Goal: Communication & Community: Participate in discussion

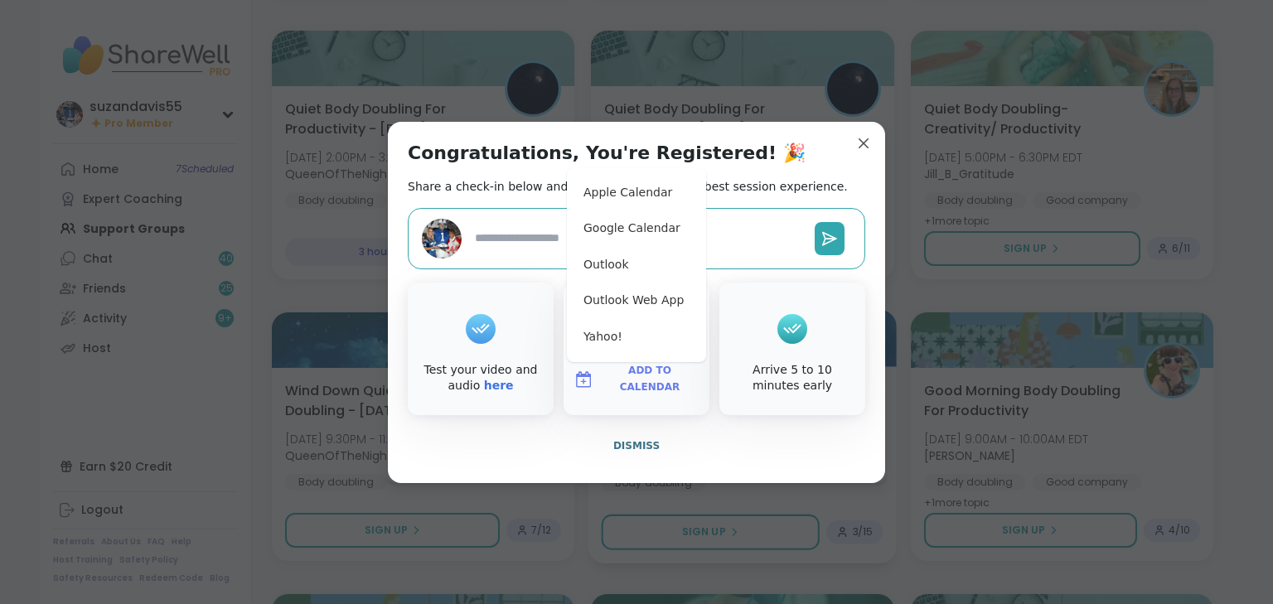
click at [627, 444] on span "Dismiss" at bounding box center [636, 446] width 46 height 12
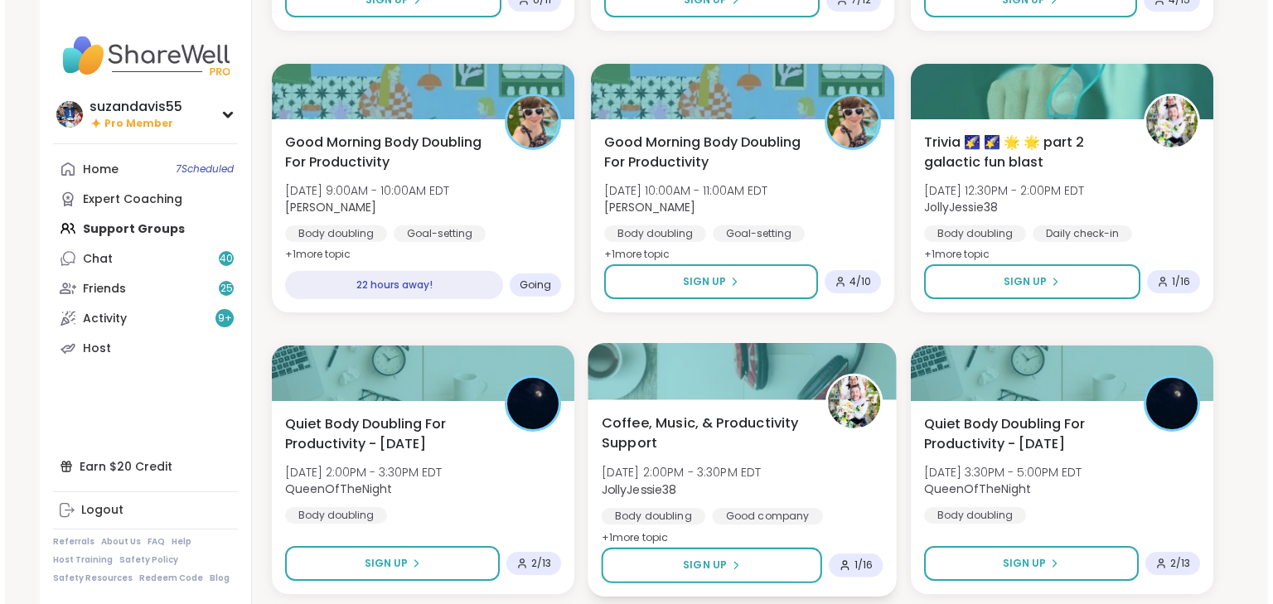
scroll to position [66, 0]
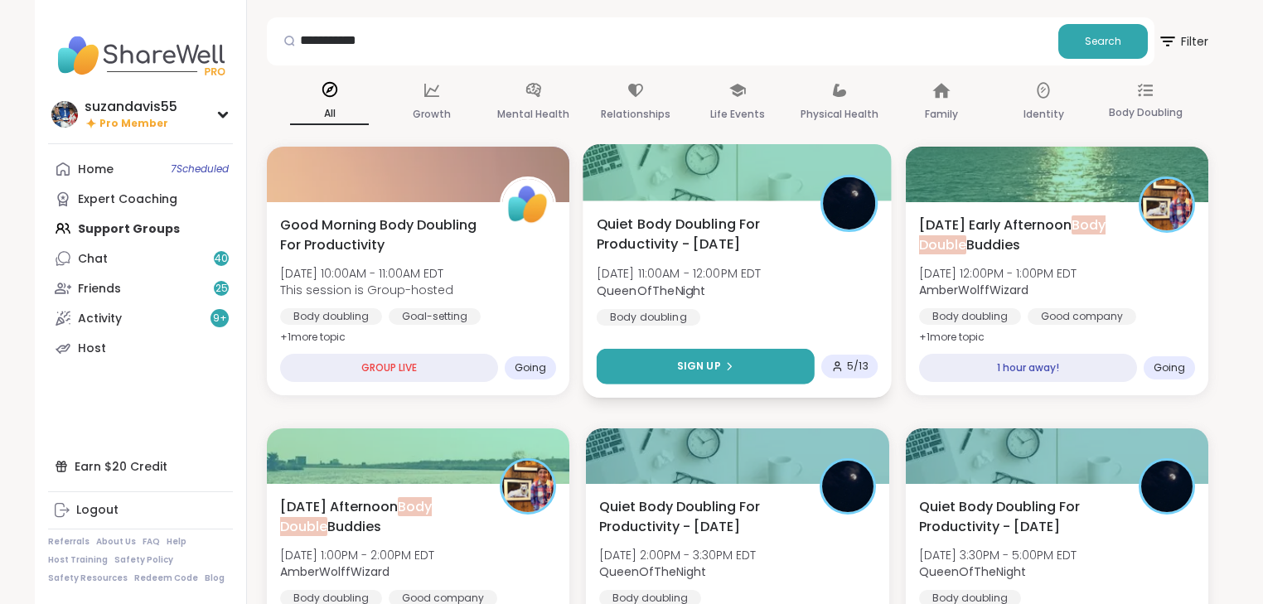
click at [746, 371] on button "Sign Up" at bounding box center [706, 367] width 218 height 36
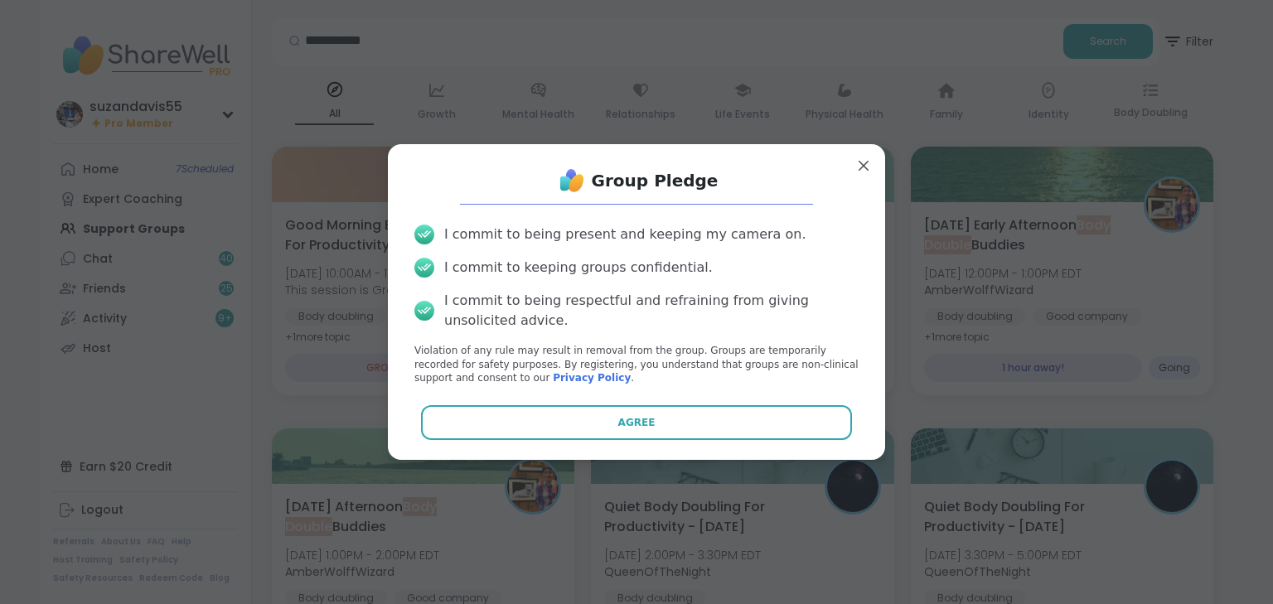
click at [713, 428] on button "Agree" at bounding box center [637, 422] width 432 height 35
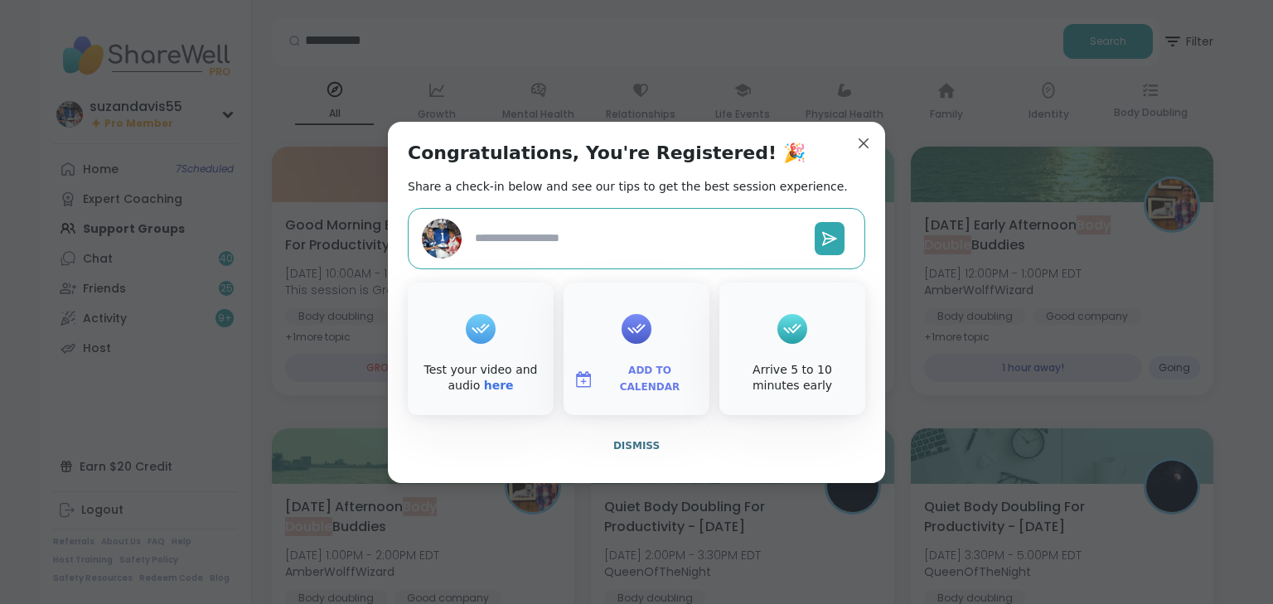
type textarea "*"
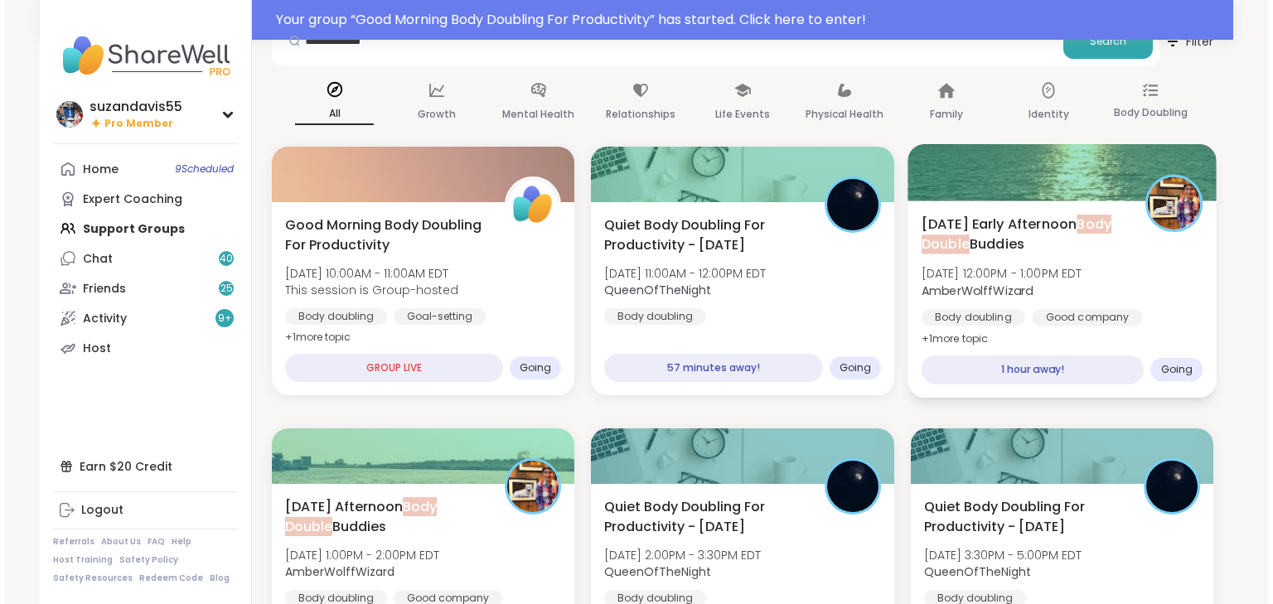
scroll to position [0, 0]
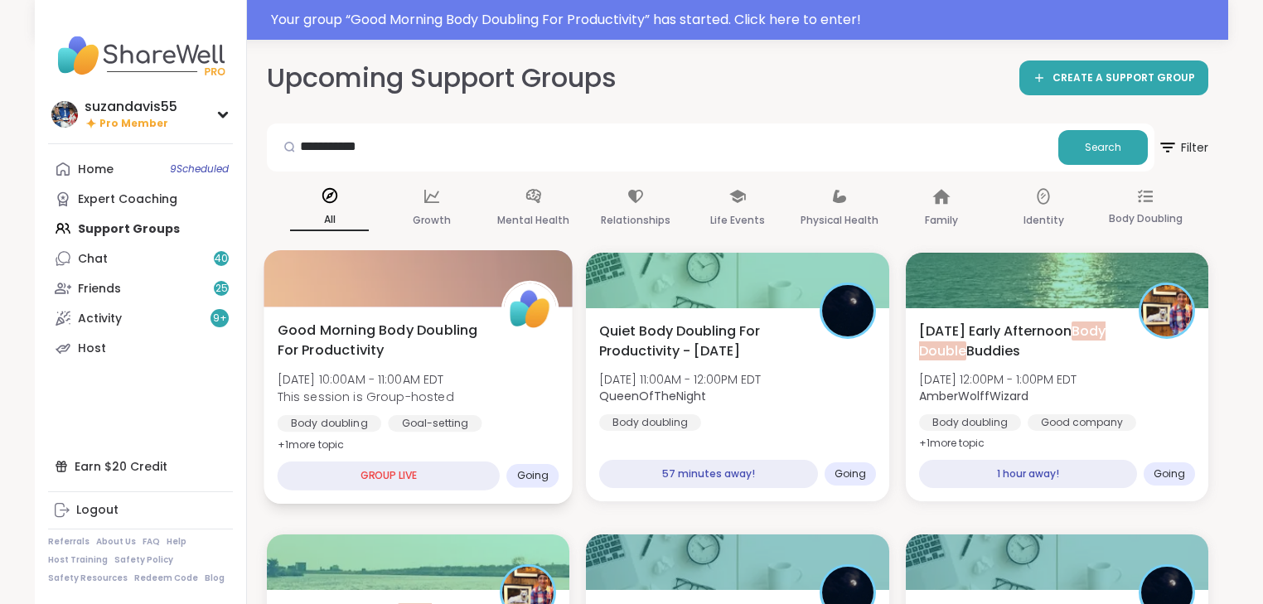
click at [387, 355] on span "Good Morning Body Doubling For Productivity" at bounding box center [381, 340] width 206 height 41
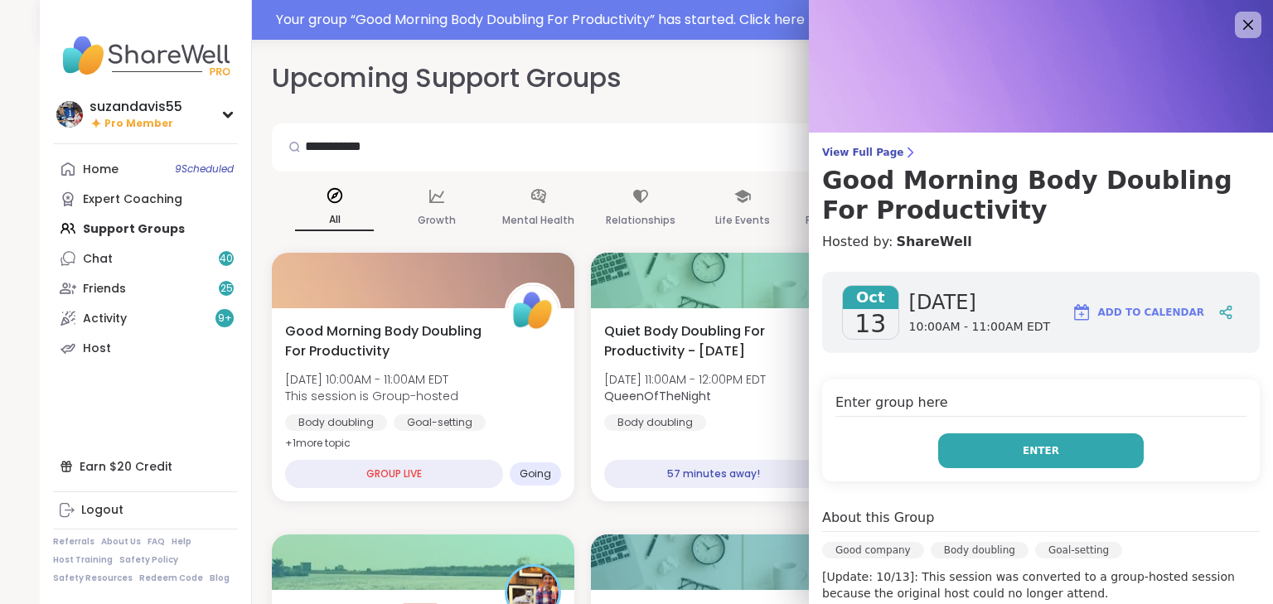
click at [1033, 458] on button "Enter" at bounding box center [1041, 451] width 206 height 35
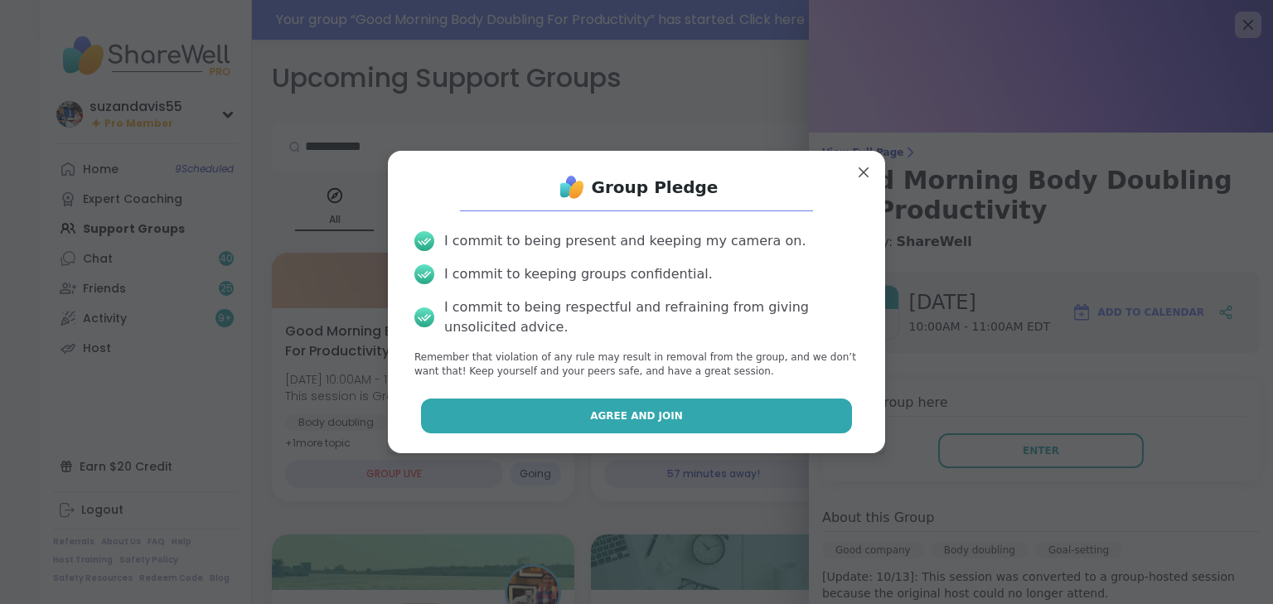
click at [617, 414] on span "Agree and Join" at bounding box center [636, 416] width 93 height 15
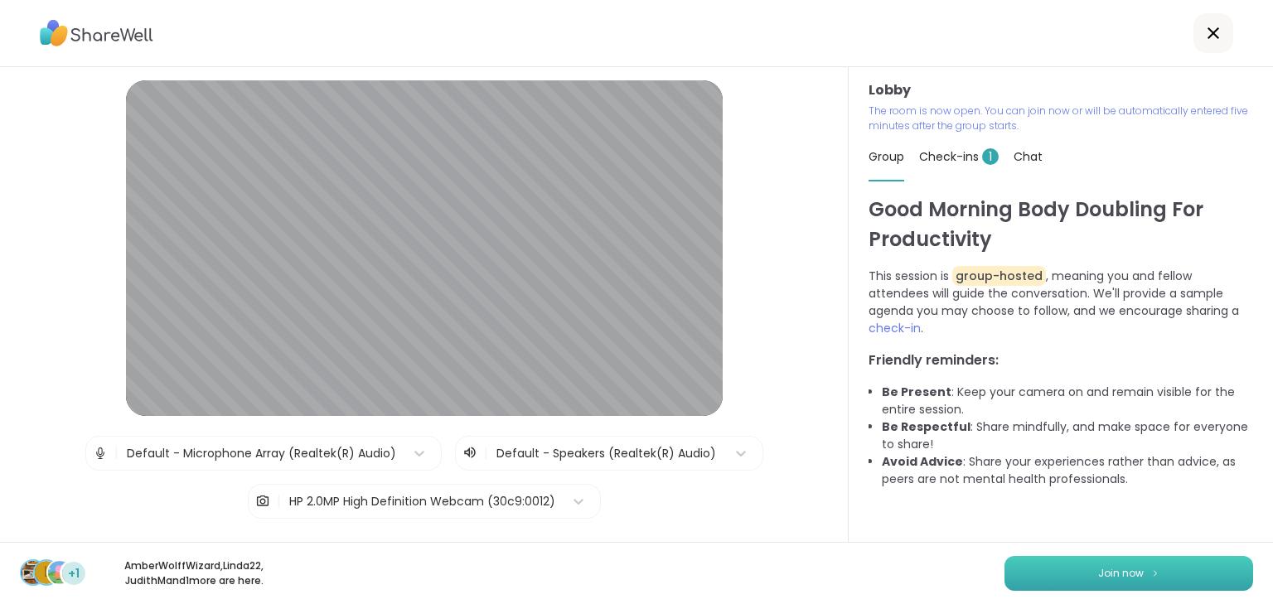
click at [1078, 567] on button "Join now" at bounding box center [1129, 573] width 249 height 35
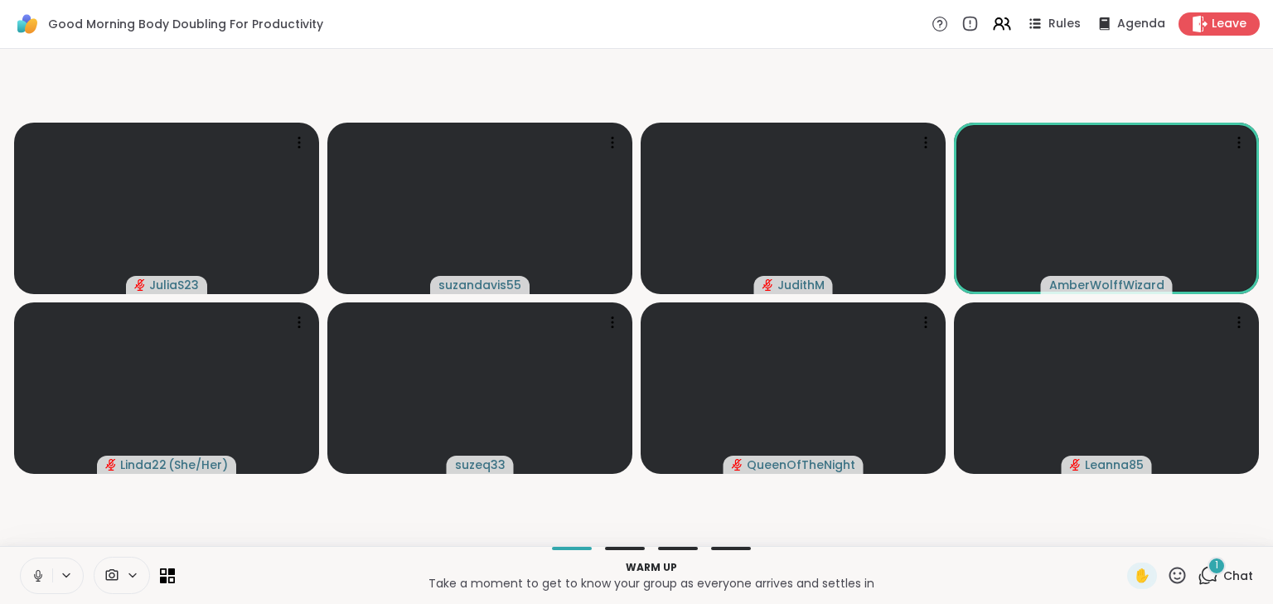
click at [41, 574] on icon at bounding box center [38, 576] width 8 height 5
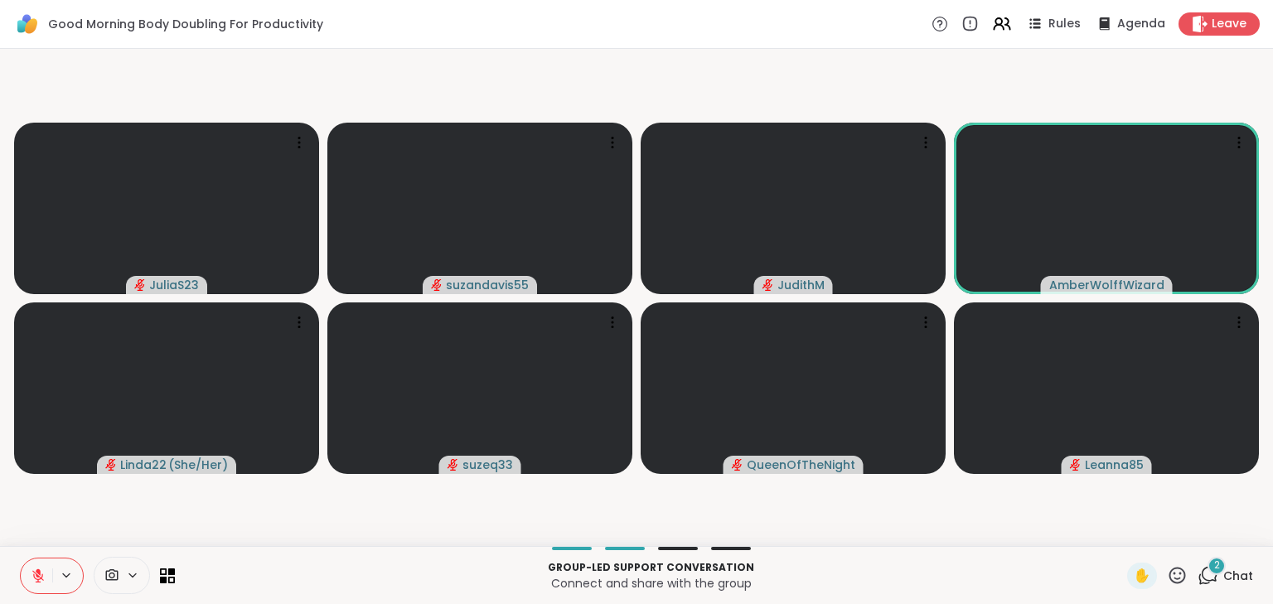
click at [41, 569] on icon at bounding box center [38, 576] width 15 height 15
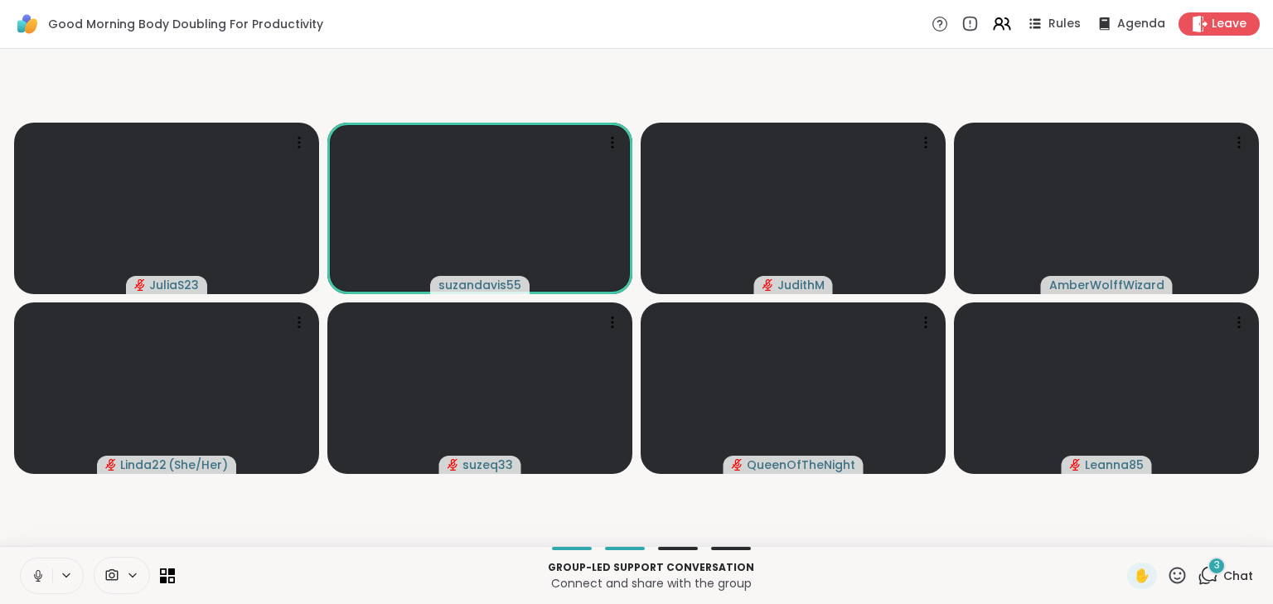
click at [41, 570] on icon at bounding box center [38, 576] width 15 height 15
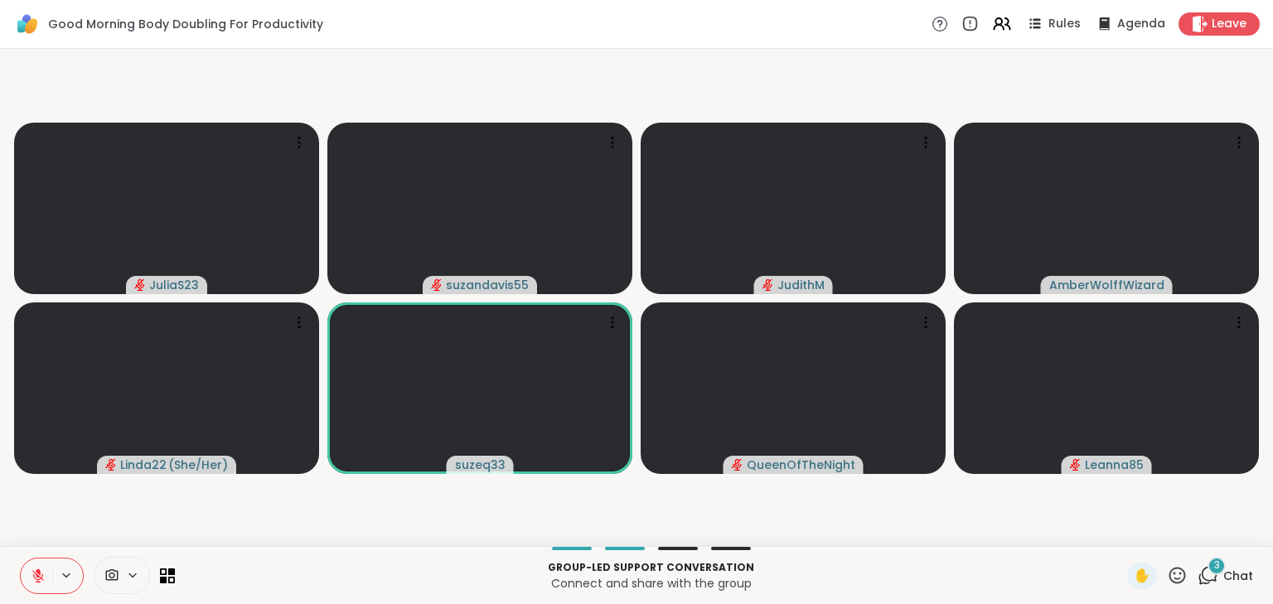
click at [40, 571] on icon at bounding box center [38, 576] width 15 height 15
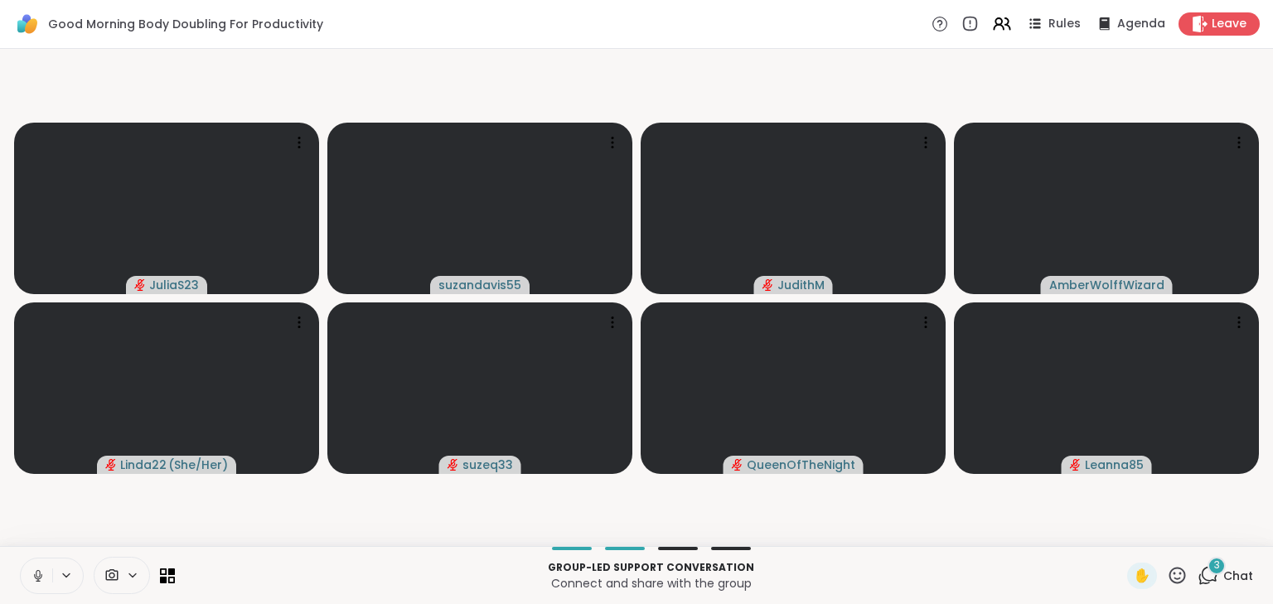
click at [41, 572] on icon at bounding box center [38, 576] width 15 height 15
